Goal: Task Accomplishment & Management: Use online tool/utility

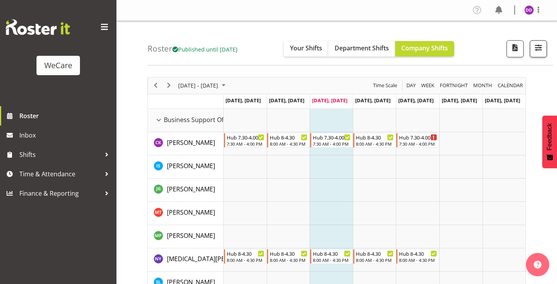
click at [544, 48] on button "button" at bounding box center [537, 48] width 17 height 17
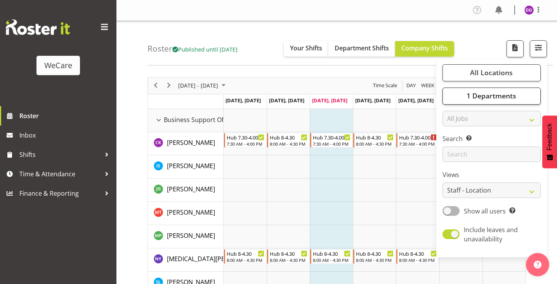
click at [517, 104] on button "1 Departments" at bounding box center [491, 96] width 98 height 17
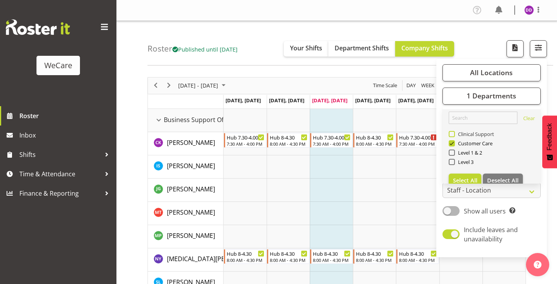
click at [478, 133] on span "Clinical Support" at bounding box center [475, 134] width 40 height 6
click at [453, 133] on input "Clinical Support" at bounding box center [450, 133] width 5 height 5
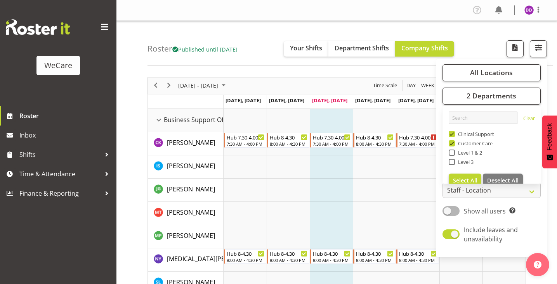
click at [297, 31] on div "Roster Published until [DATE] Your Shifts Department Shifts Company Shifts All …" at bounding box center [349, 43] width 405 height 45
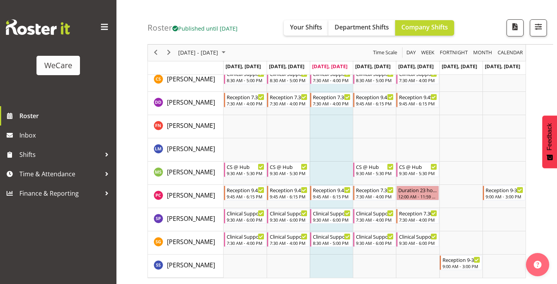
scroll to position [808, 0]
click at [533, 26] on span "button" at bounding box center [538, 27] width 10 height 10
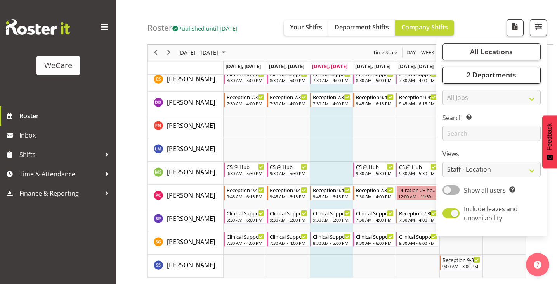
click at [503, 74] on span "2 Departments" at bounding box center [491, 75] width 50 height 9
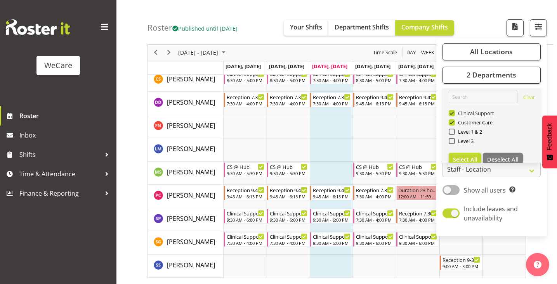
click at [486, 114] on span "Clinical Support" at bounding box center [475, 113] width 40 height 6
click at [453, 114] on input "Clinical Support" at bounding box center [450, 113] width 5 height 5
checkbox input "false"
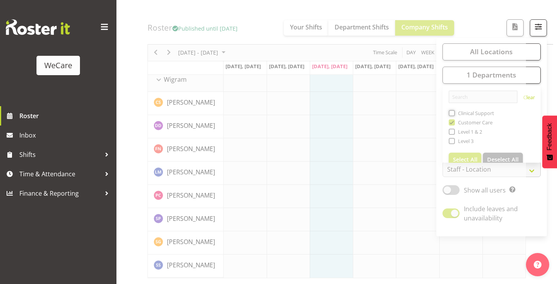
scroll to position [97, 0]
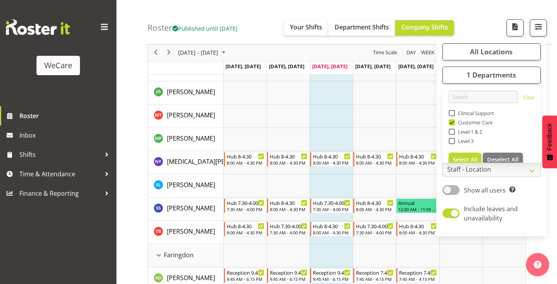
click at [471, 141] on span "Level 3" at bounding box center [464, 141] width 19 height 6
click at [453, 141] on input "Level 3" at bounding box center [450, 141] width 5 height 5
checkbox input "true"
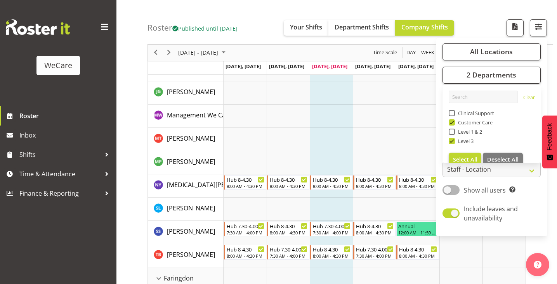
click at [263, 21] on div "Roster Published until [DATE] Your Shifts Department Shifts Company Shifts All …" at bounding box center [349, 22] width 405 height 45
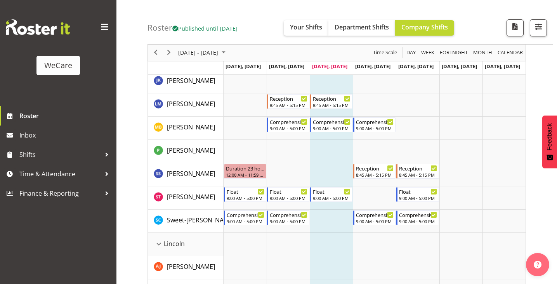
scroll to position [877, 0]
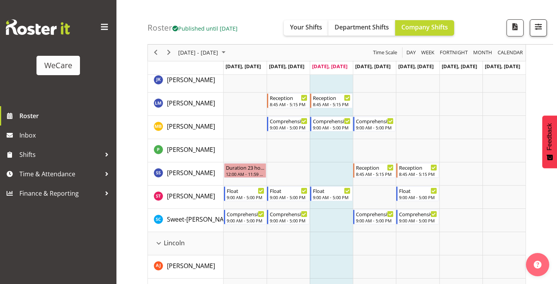
click at [542, 29] on span "button" at bounding box center [538, 27] width 10 height 10
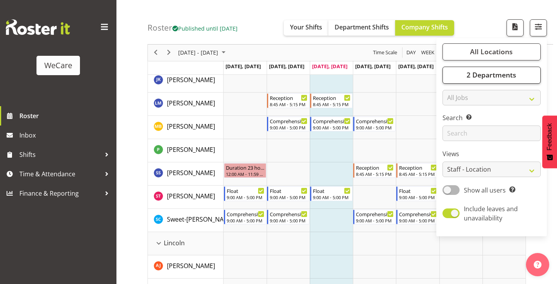
click at [513, 72] on span "2 Departments" at bounding box center [491, 75] width 50 height 9
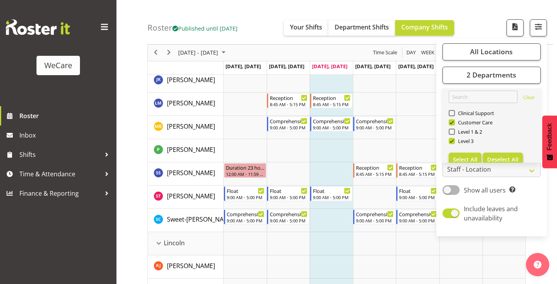
click at [500, 161] on span "Deselect All" at bounding box center [502, 159] width 31 height 7
checkbox input "false"
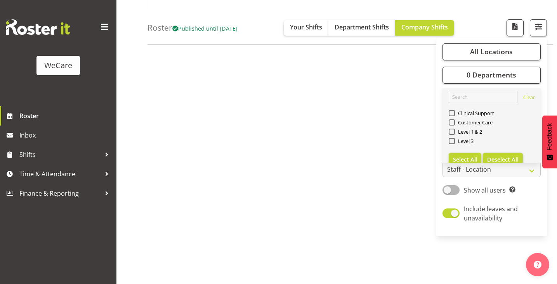
scroll to position [97, 0]
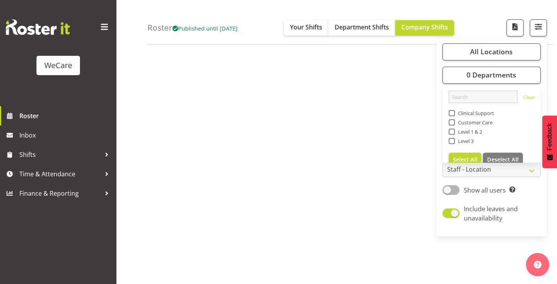
click at [415, 2] on div "Roster Published until [DATE] Your Shifts Department Shifts Company Shifts All …" at bounding box center [349, 22] width 405 height 45
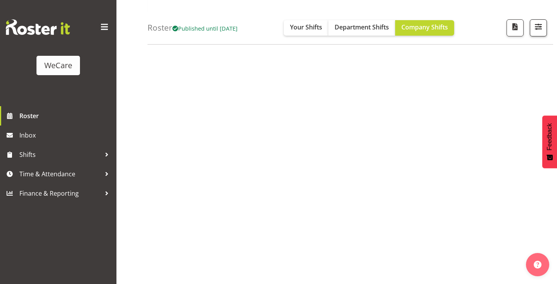
click at [545, 25] on button "button" at bounding box center [537, 27] width 17 height 17
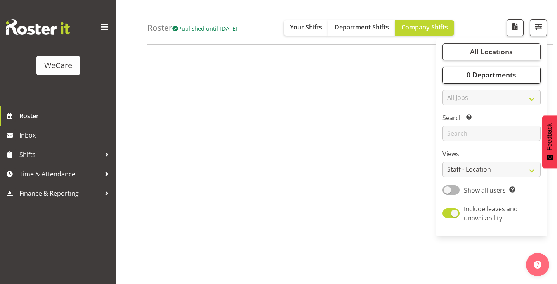
click at [493, 80] on span "0 Departments" at bounding box center [491, 75] width 50 height 9
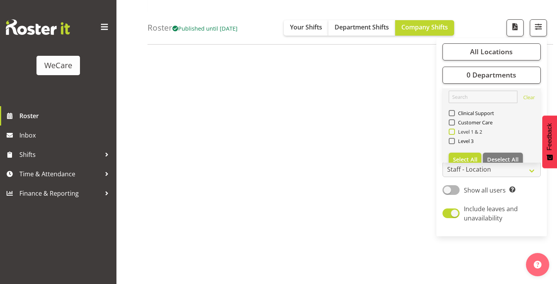
click at [461, 133] on span "Level 1 & 2" at bounding box center [469, 132] width 28 height 6
click at [453, 133] on input "Level 1 & 2" at bounding box center [450, 132] width 5 height 5
checkbox input "true"
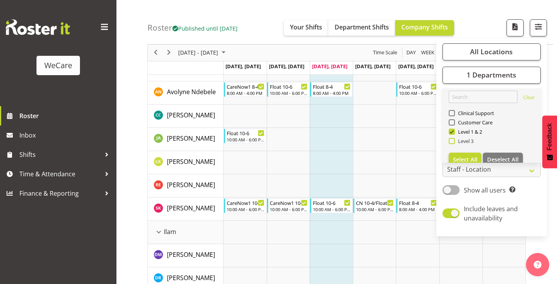
click at [457, 142] on span "Level 3" at bounding box center [464, 141] width 19 height 6
click at [453, 142] on input "Level 3" at bounding box center [450, 141] width 5 height 5
checkbox input "true"
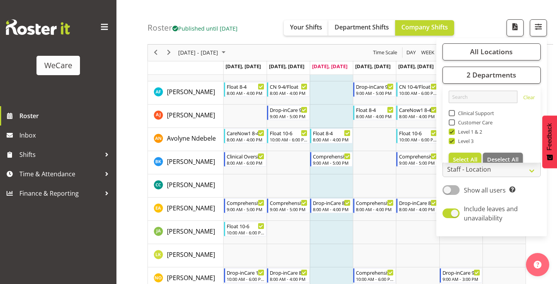
click at [471, 34] on div "Roster Published until [DATE] Your Shifts Department Shifts Company Shifts All …" at bounding box center [349, 22] width 405 height 45
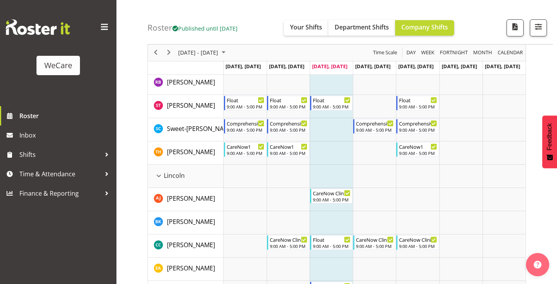
scroll to position [668, 0]
